Goal: Navigation & Orientation: Find specific page/section

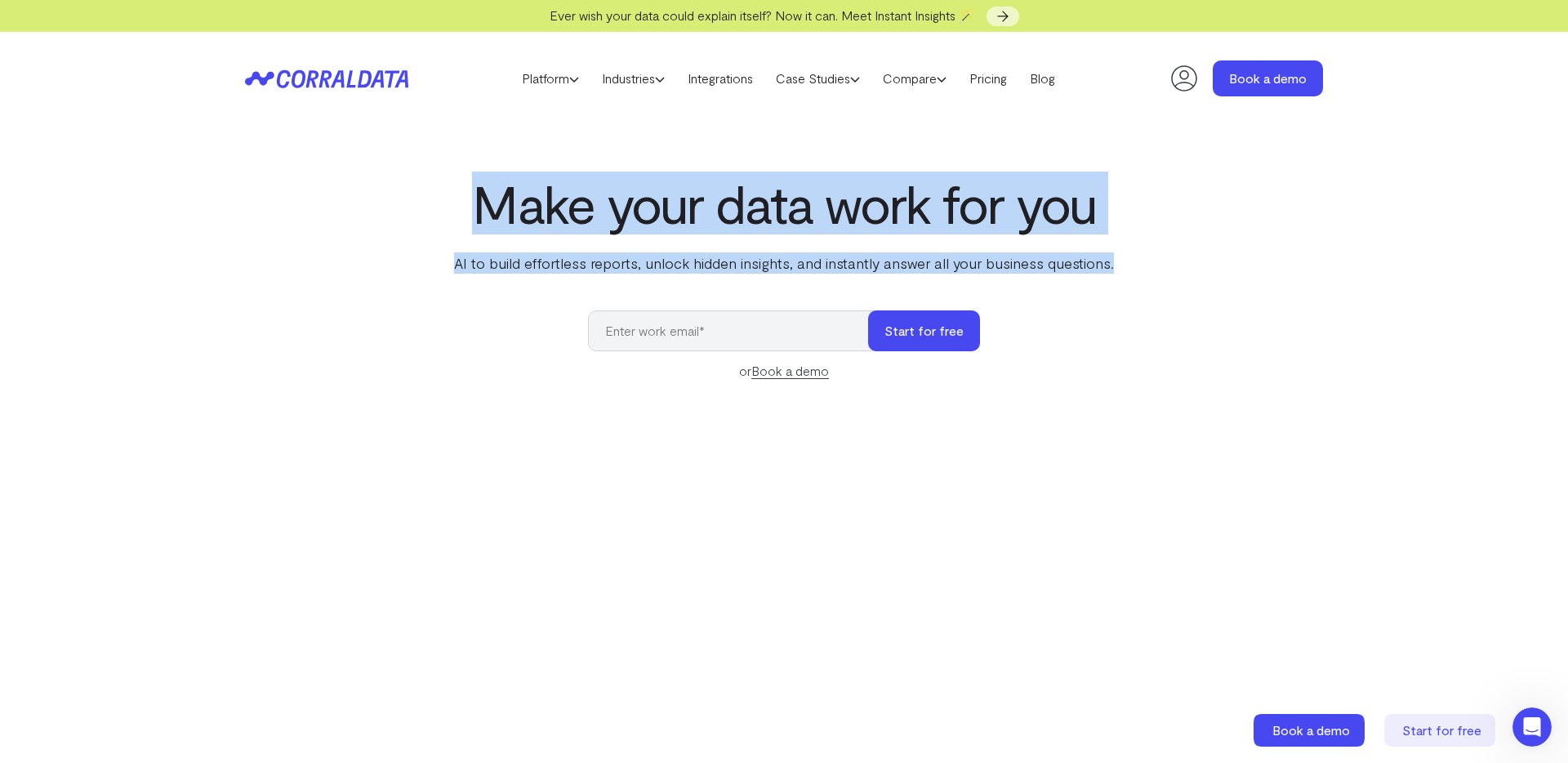
drag, startPoint x: 466, startPoint y: 206, endPoint x: 1151, endPoint y: 266, distance: 687.6
click at [1142, 266] on div "Make your data work for you AI to build effortless reports, unlock hidden insig…" at bounding box center [784, 539] width 1176 height 731
copy div "Make your data work for you AI to build effortless reports, unlock hidden insig…"
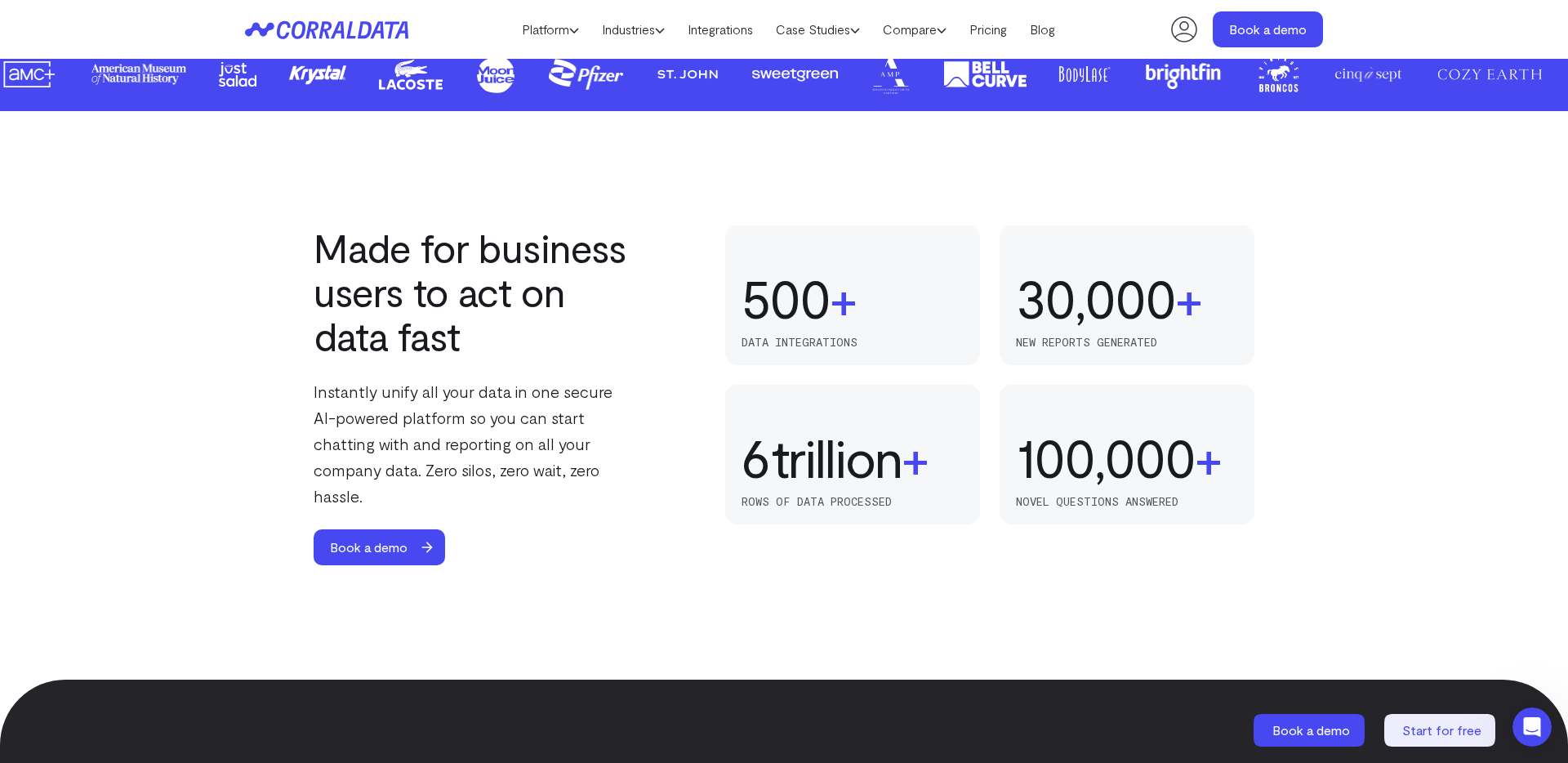
scroll to position [936, 0]
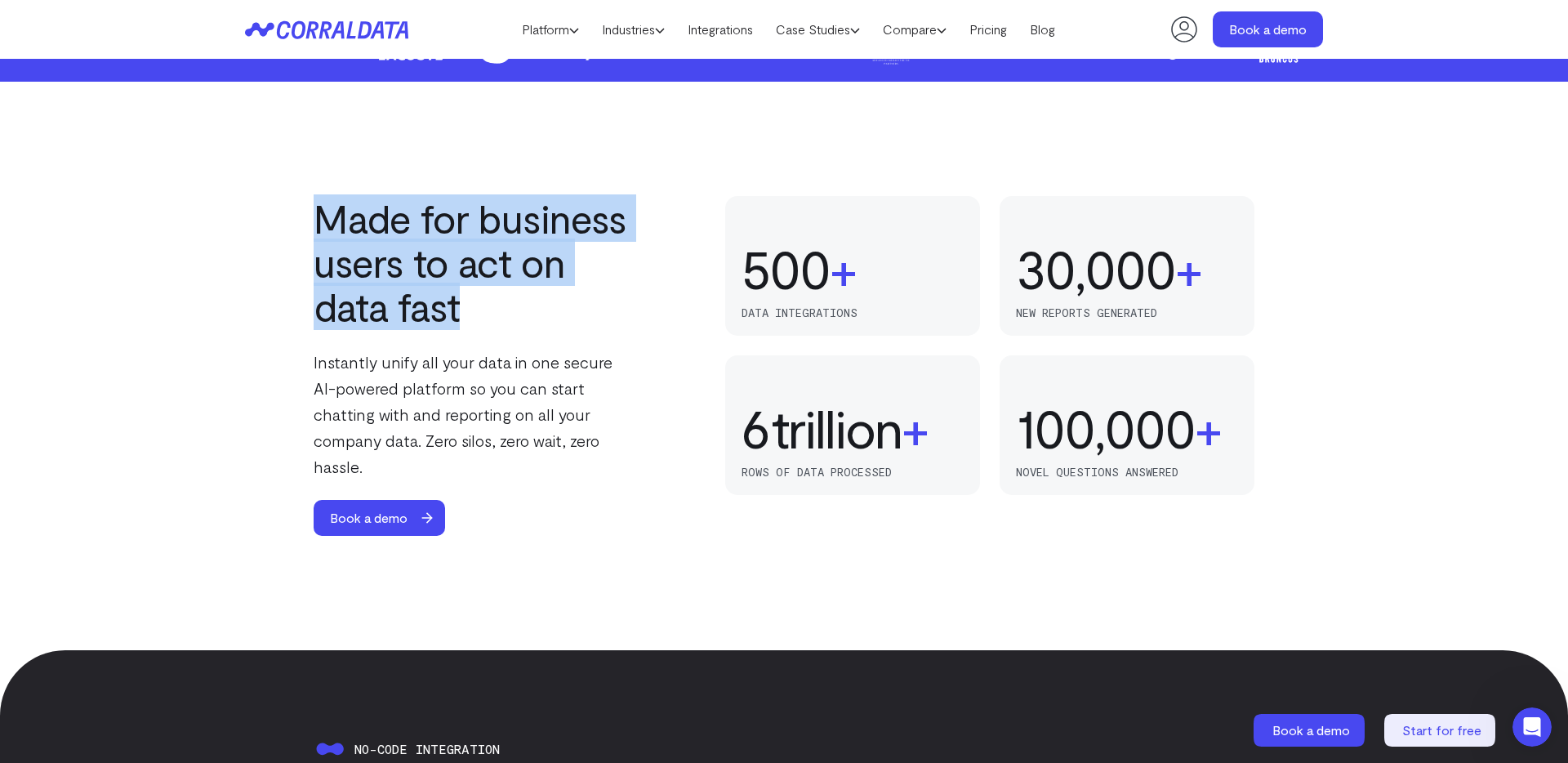
drag, startPoint x: 311, startPoint y: 205, endPoint x: 569, endPoint y: 304, distance: 276.3
click at [569, 304] on div "Made for business users to act on data fast Instantly unify all your data in on…" at bounding box center [784, 365] width 1176 height 340
copy h2 "Made for business users to act on data fast"
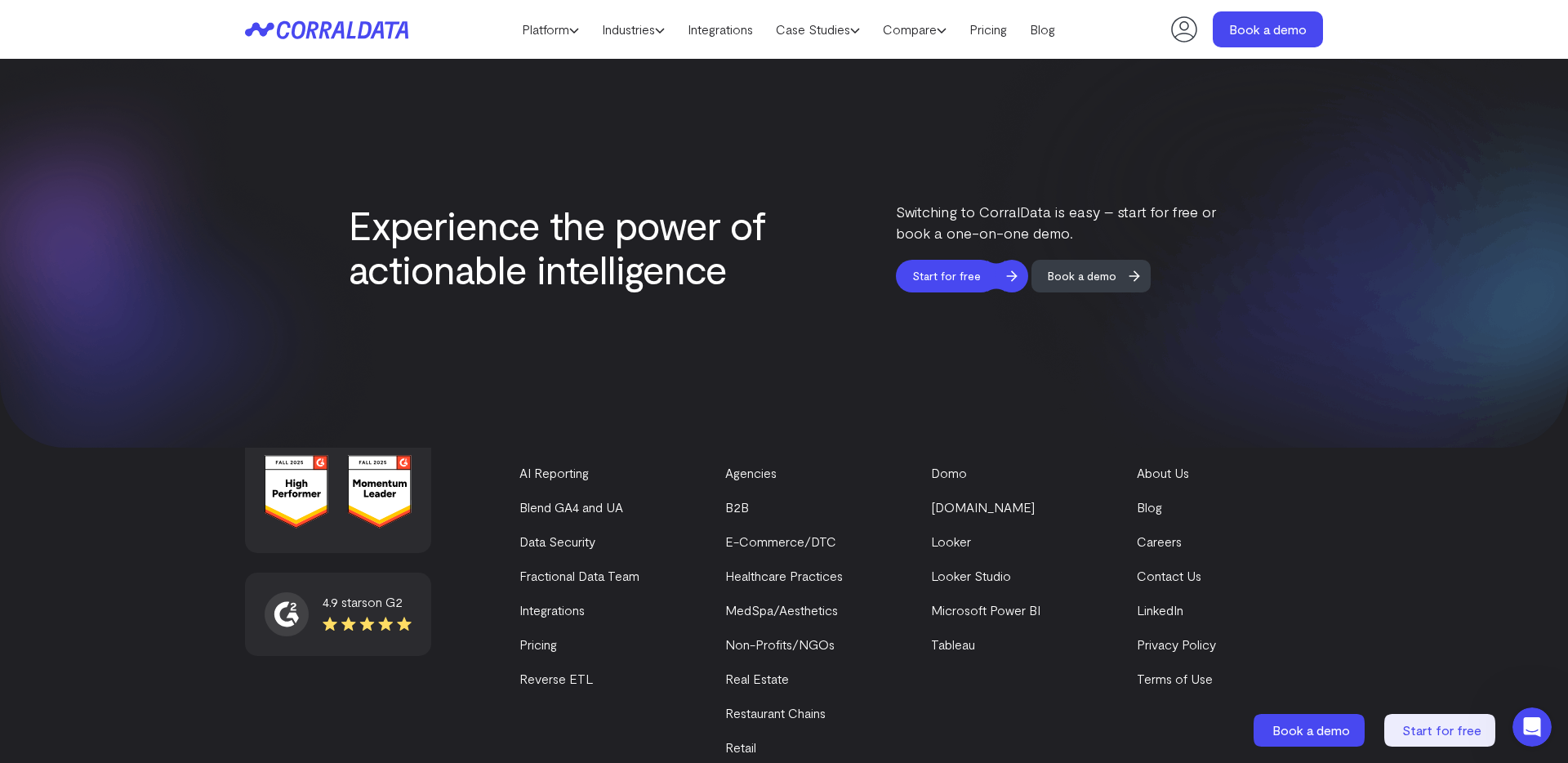
scroll to position [6926, 0]
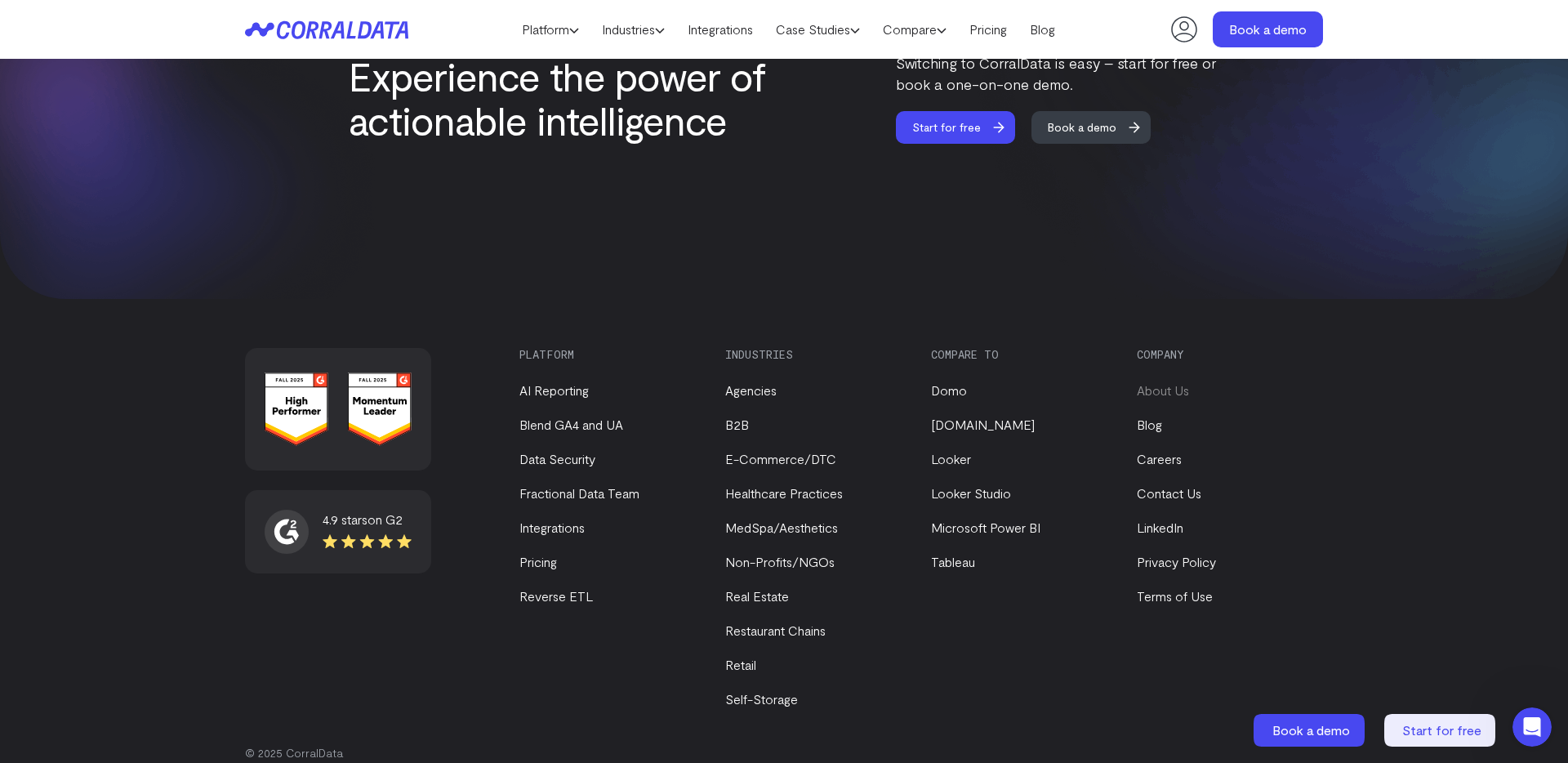
click at [1176, 383] on link "About Us" at bounding box center [1163, 391] width 53 height 16
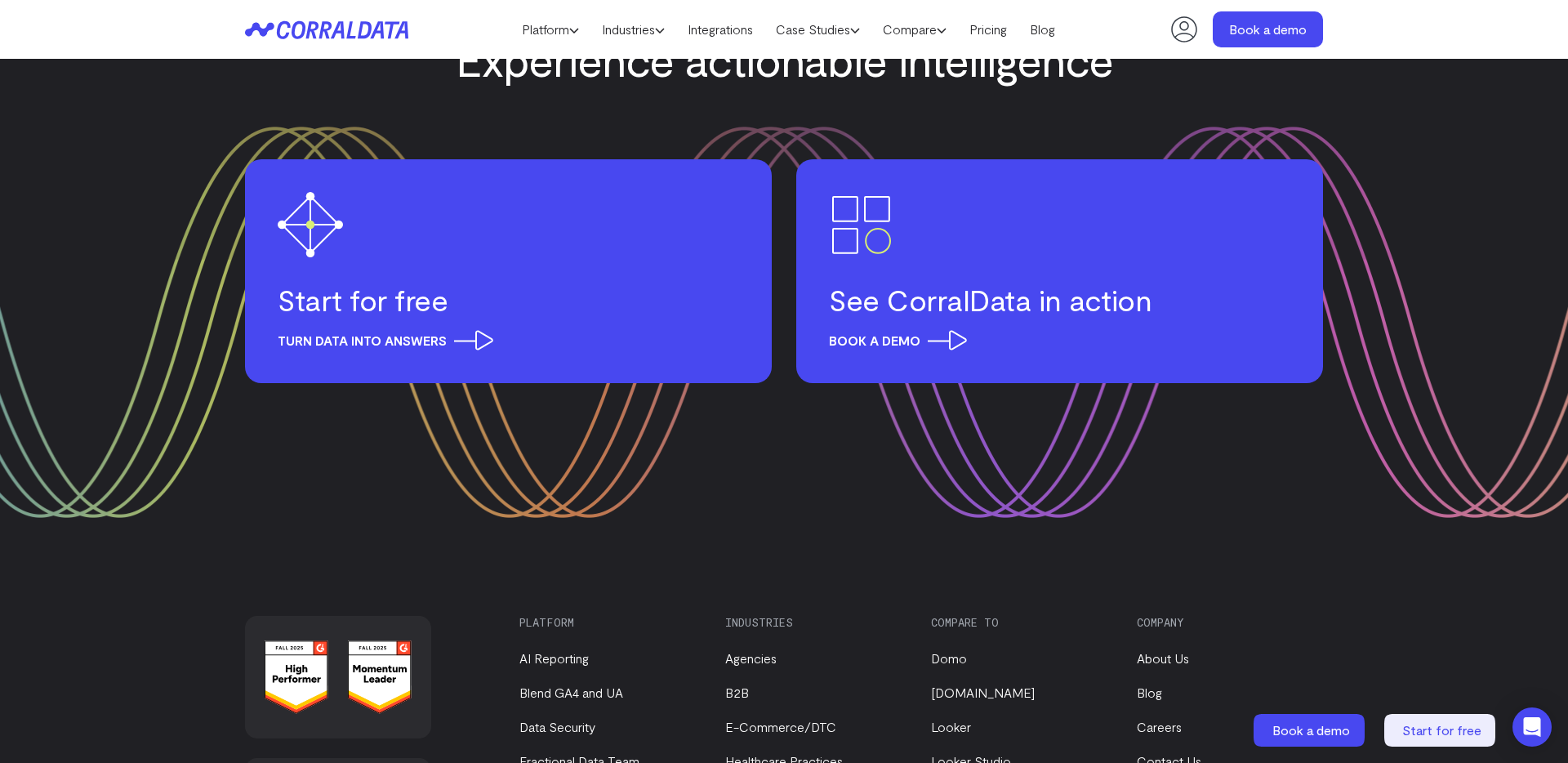
scroll to position [1868, 0]
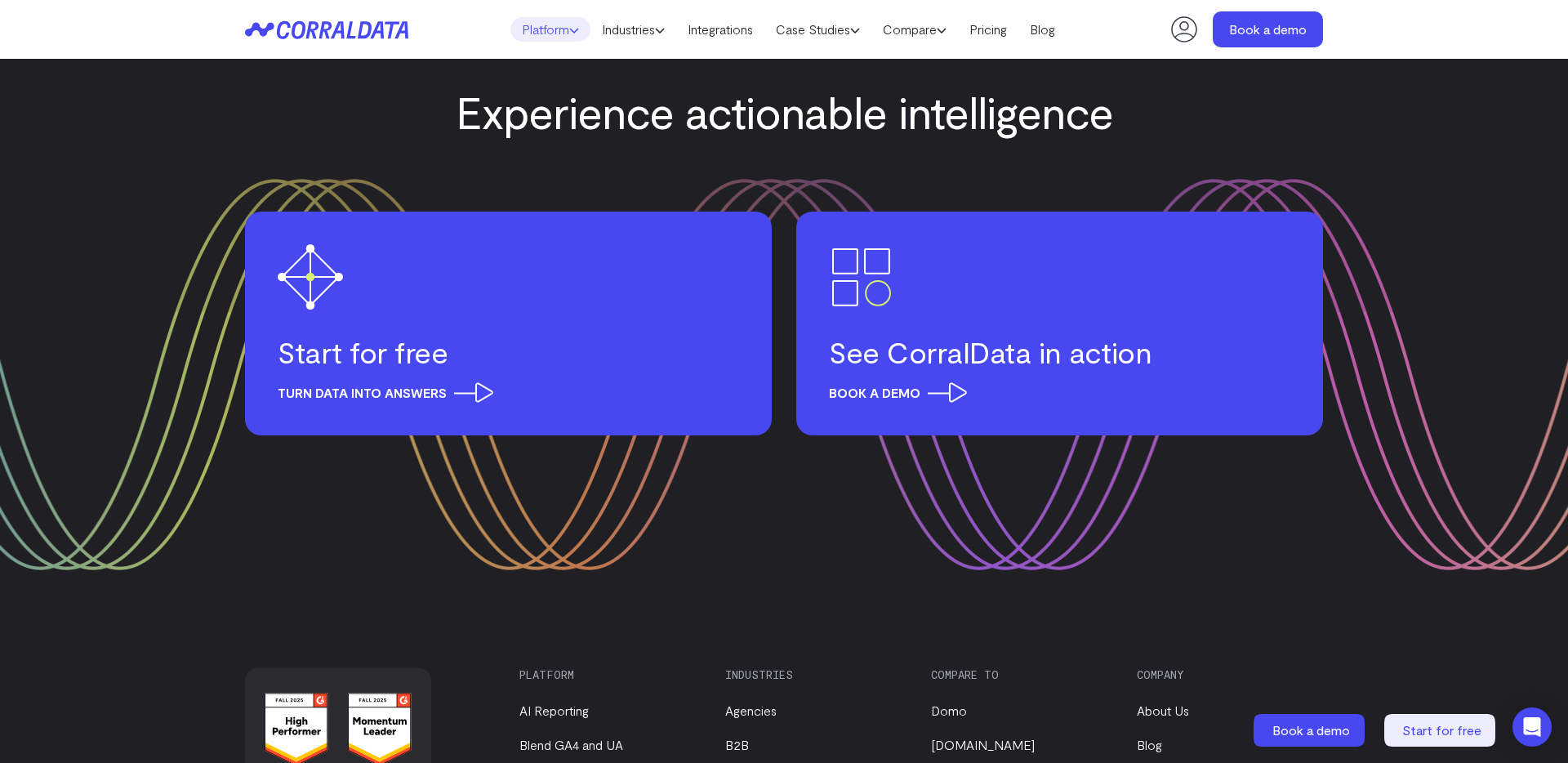
click at [561, 28] on link "Platform" at bounding box center [550, 30] width 80 height 25
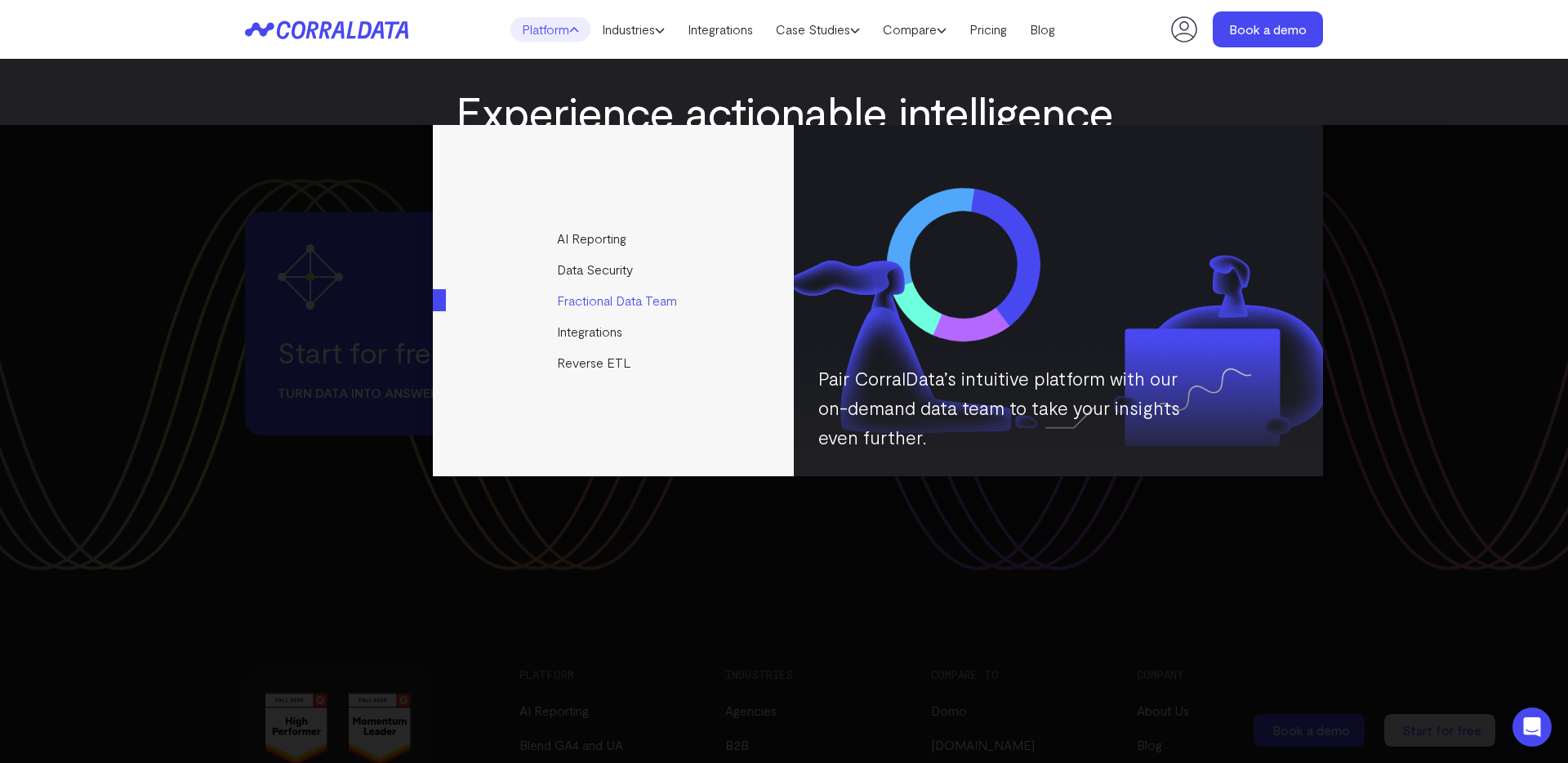
click at [606, 303] on link "Fractional Data Team" at bounding box center [614, 300] width 363 height 31
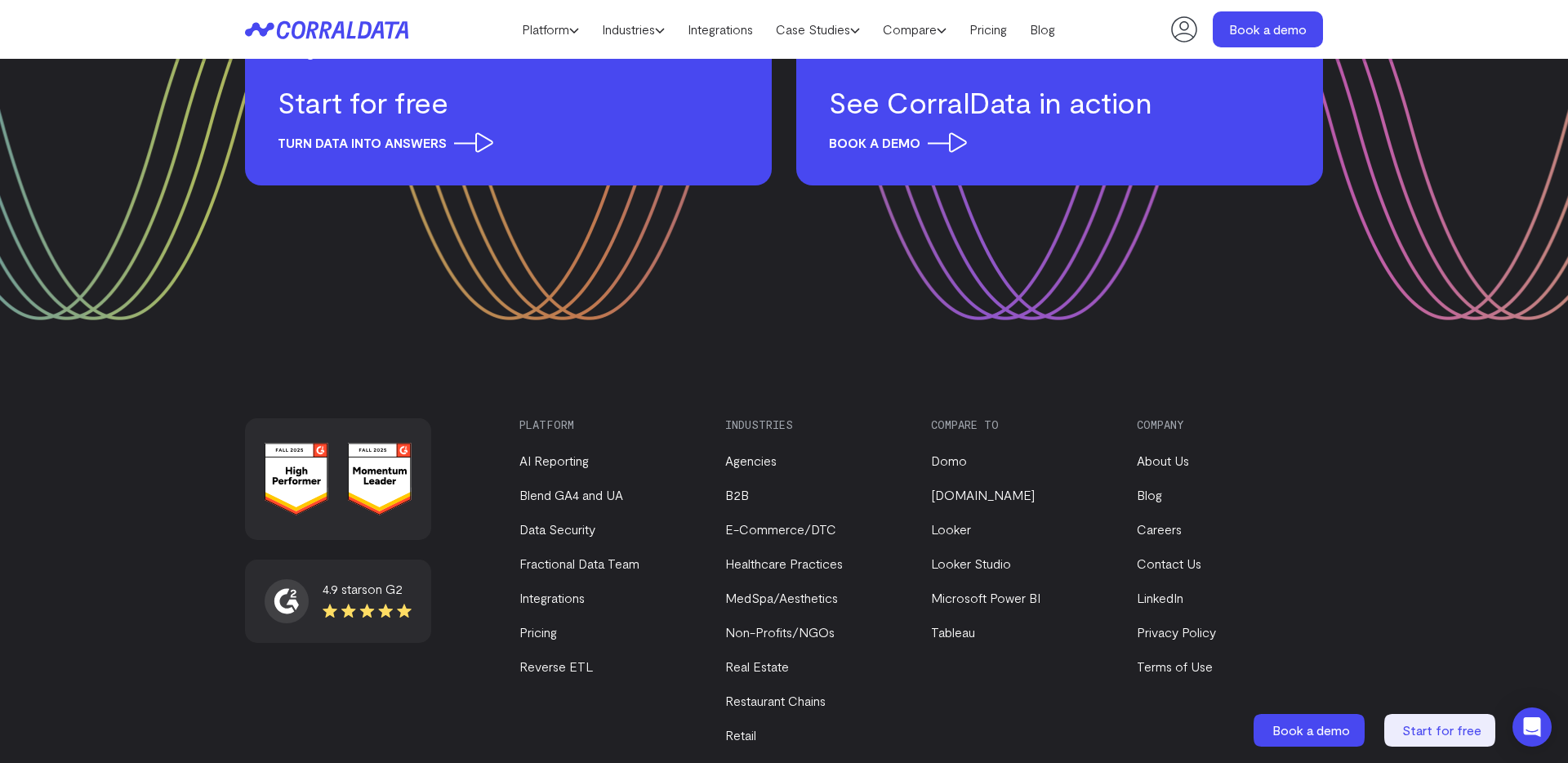
scroll to position [3347, 0]
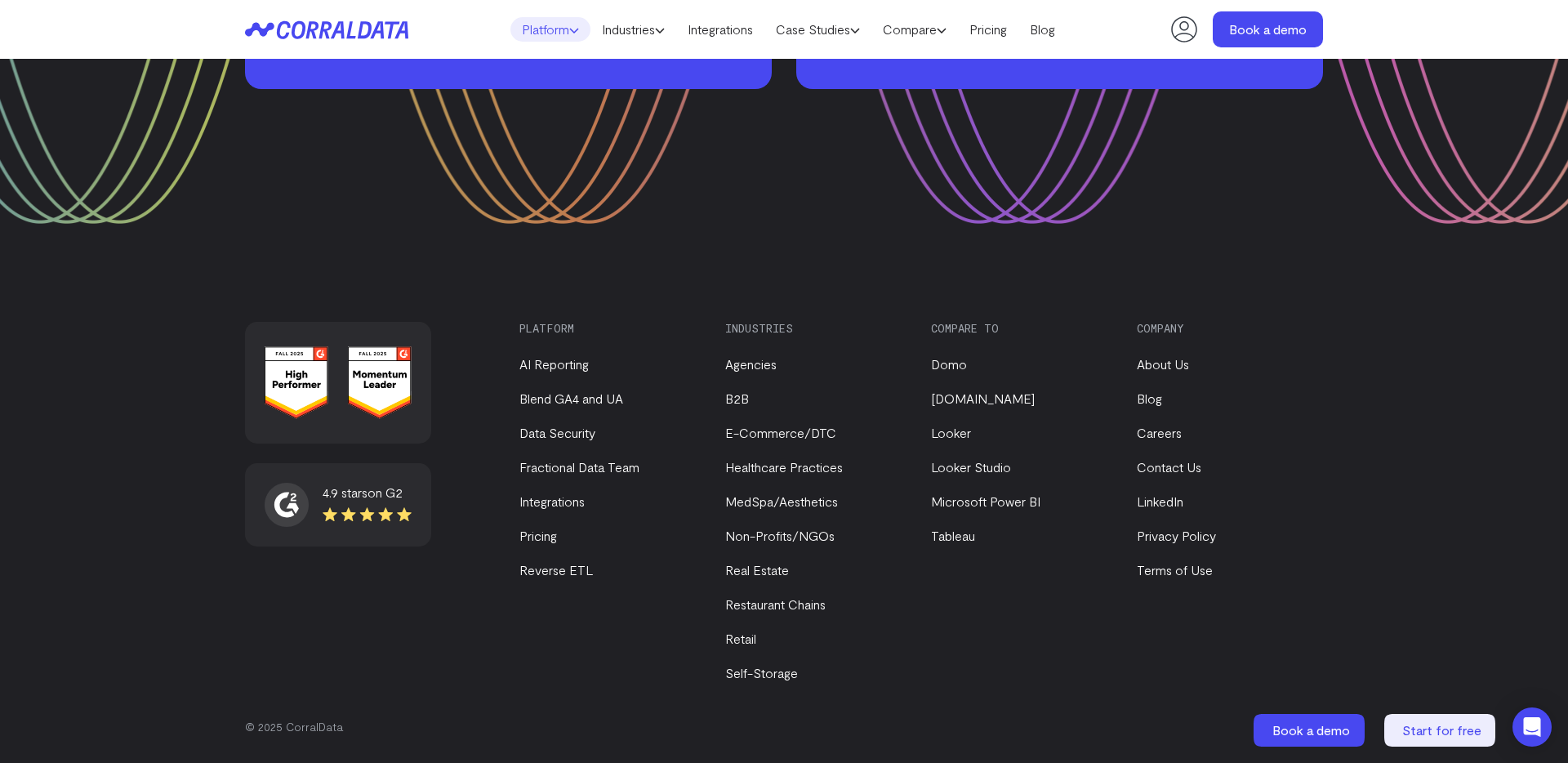
click at [571, 35] on link "Platform" at bounding box center [550, 30] width 80 height 25
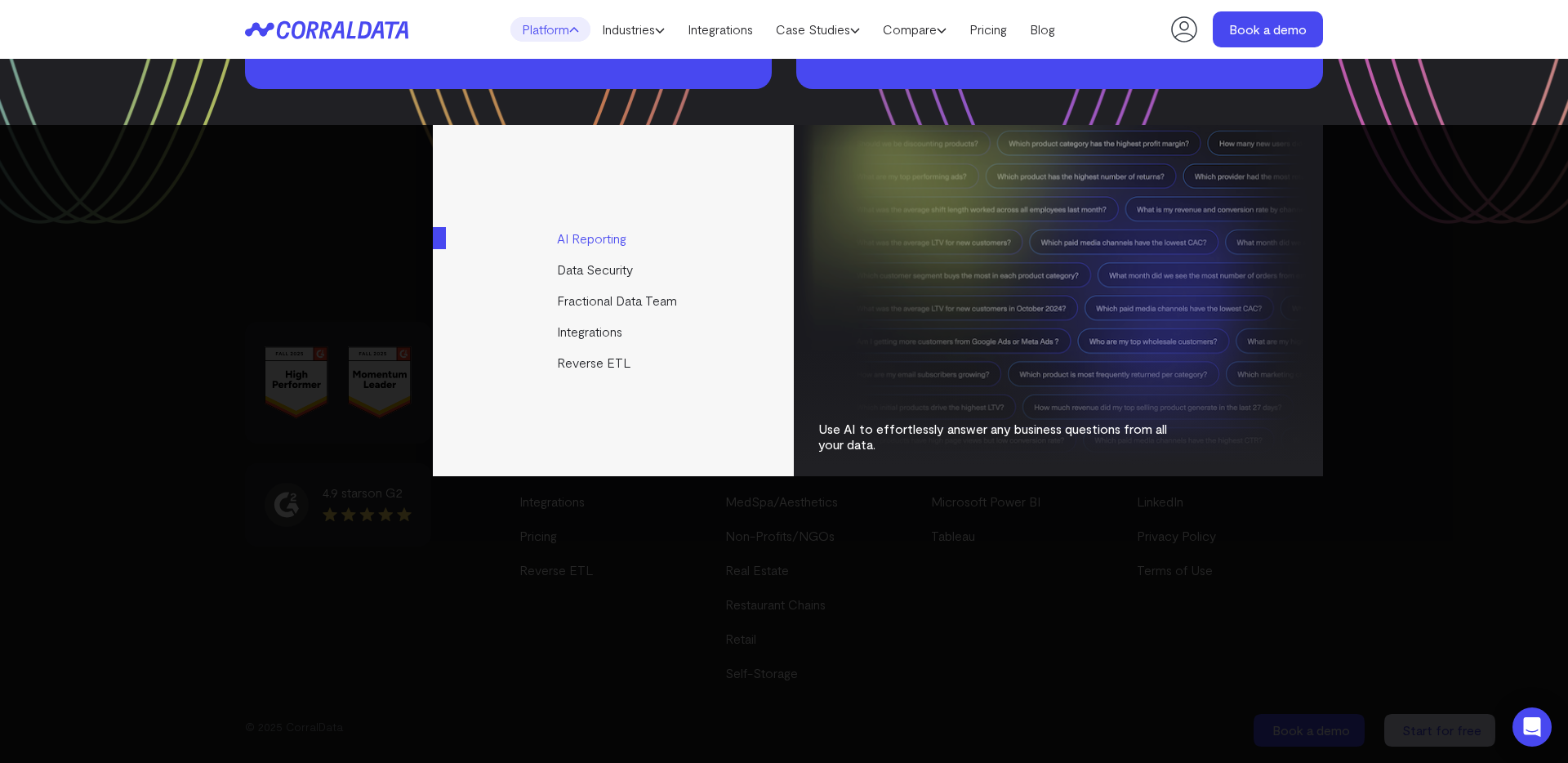
click at [598, 241] on link "AI Reporting" at bounding box center [614, 238] width 363 height 31
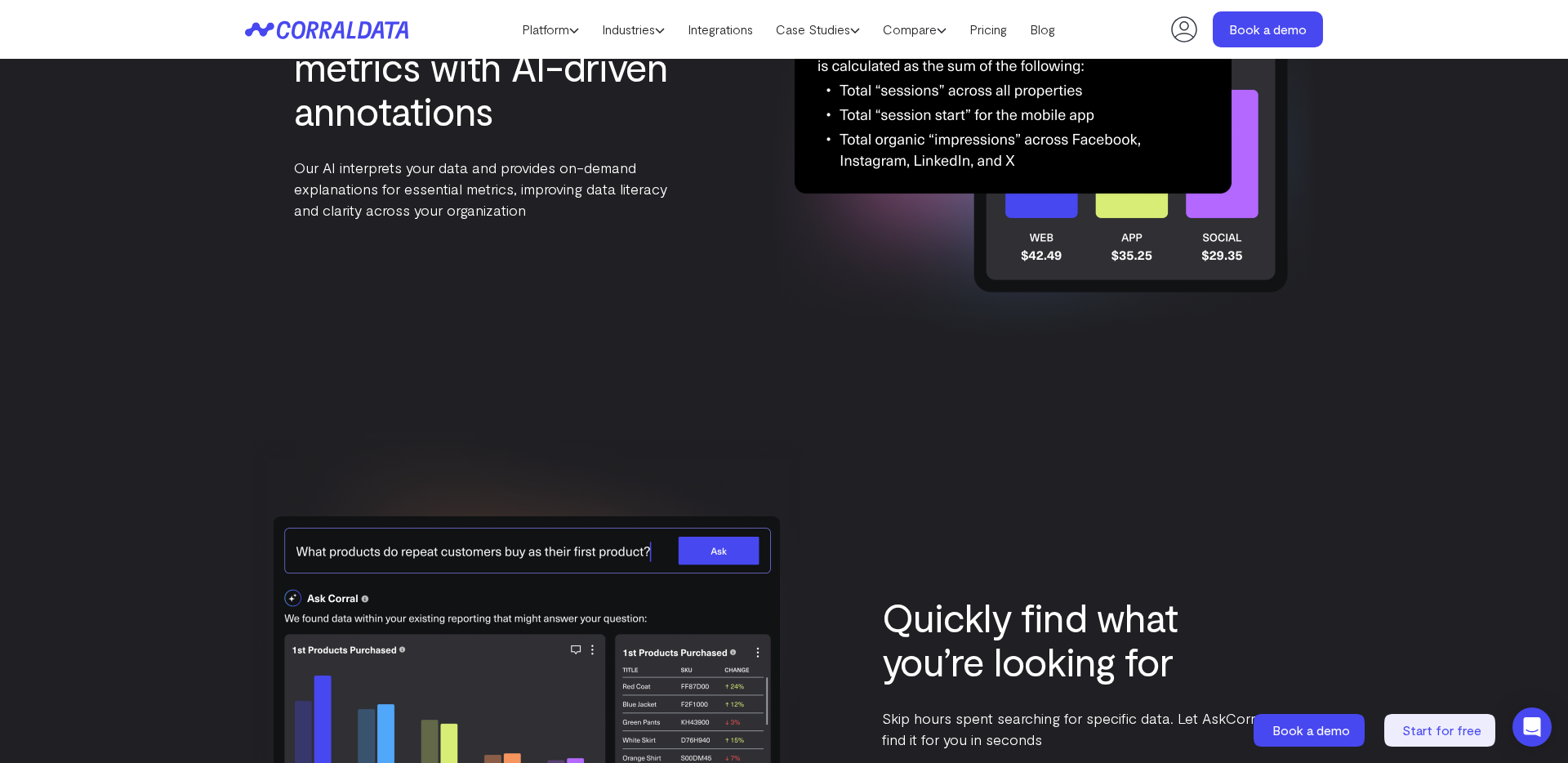
scroll to position [4368, 0]
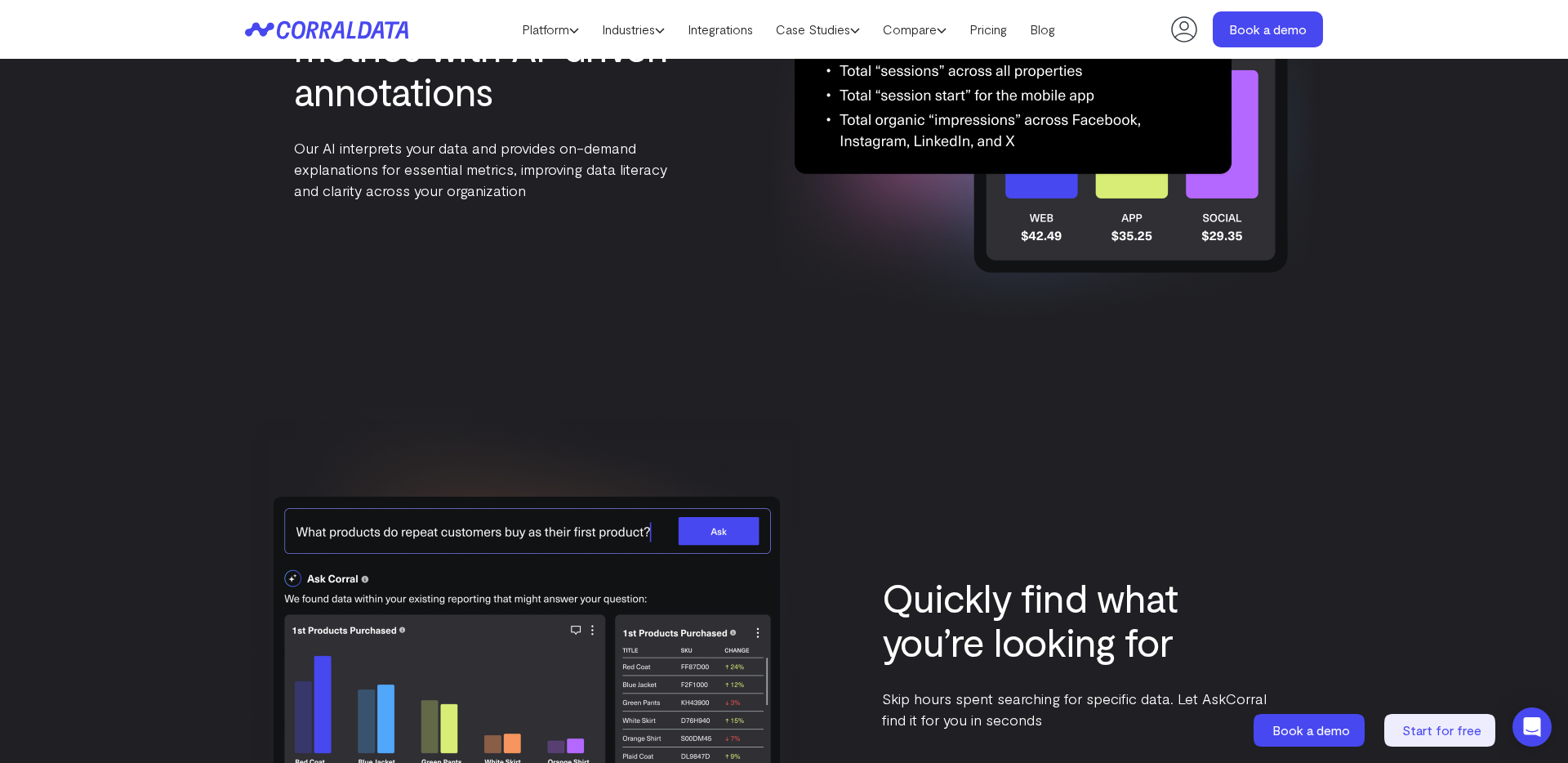
click at [300, 25] on icon at bounding box center [326, 29] width 163 height 18
